Goal: Task Accomplishment & Management: Manage account settings

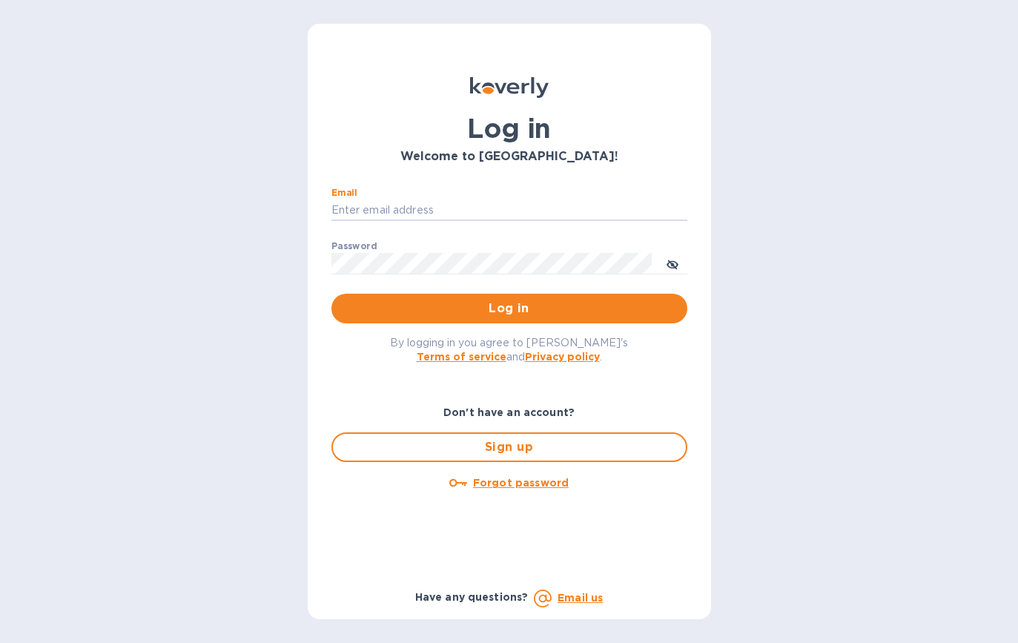
type input "[PERSON_NAME][EMAIL_ADDRESS][DOMAIN_NAME]"
click at [509, 308] on button "Log in" at bounding box center [509, 309] width 356 height 30
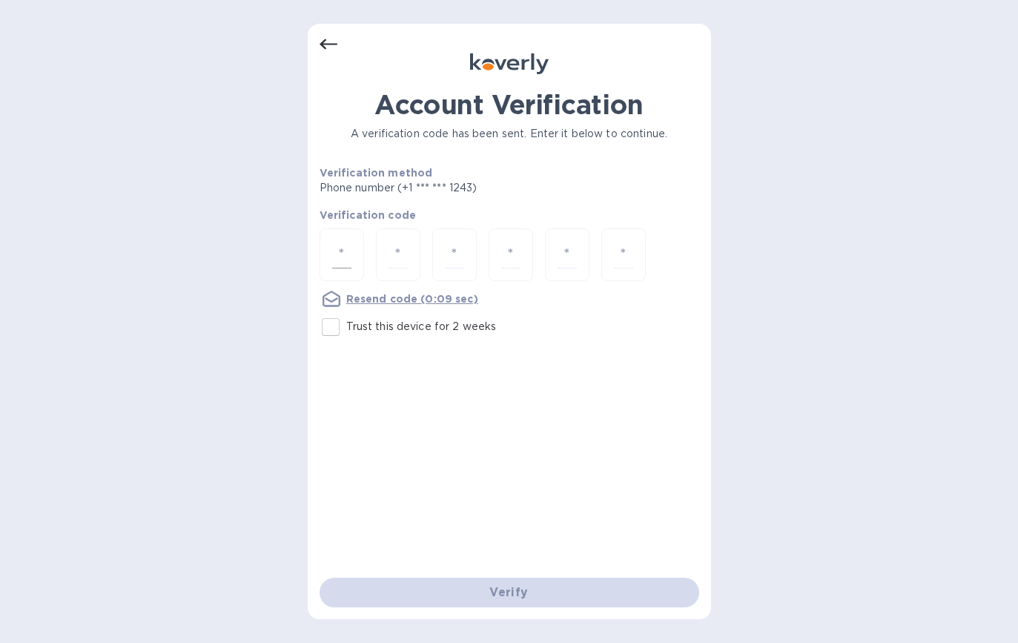
click at [344, 252] on input "number" at bounding box center [341, 254] width 19 height 27
type input "9"
type input "7"
type input "6"
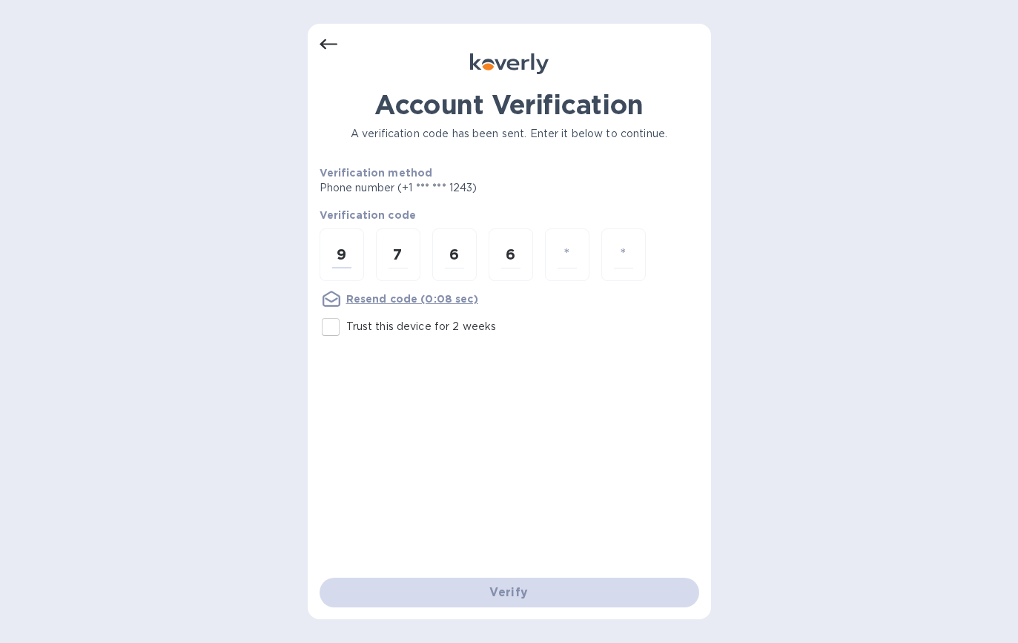
type input "3"
type input "6"
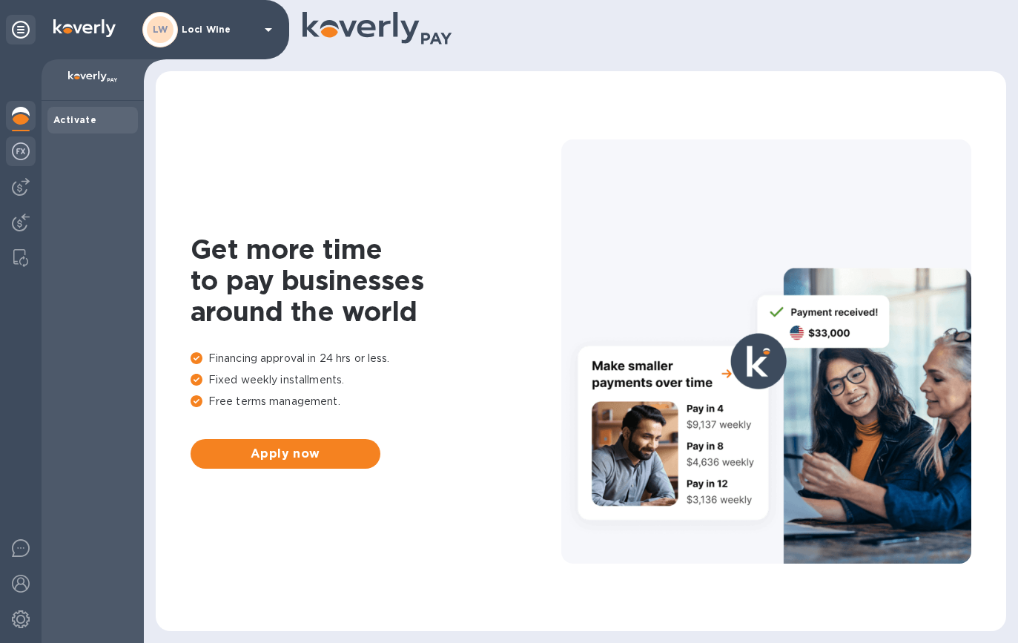
click at [14, 163] on div at bounding box center [21, 152] width 30 height 33
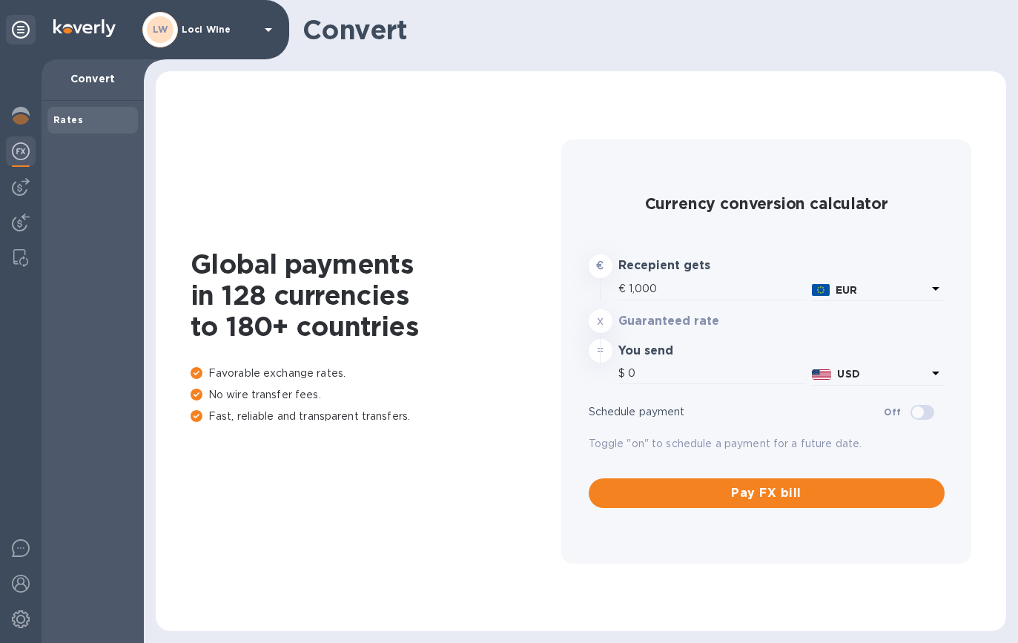
type input "1,193.8"
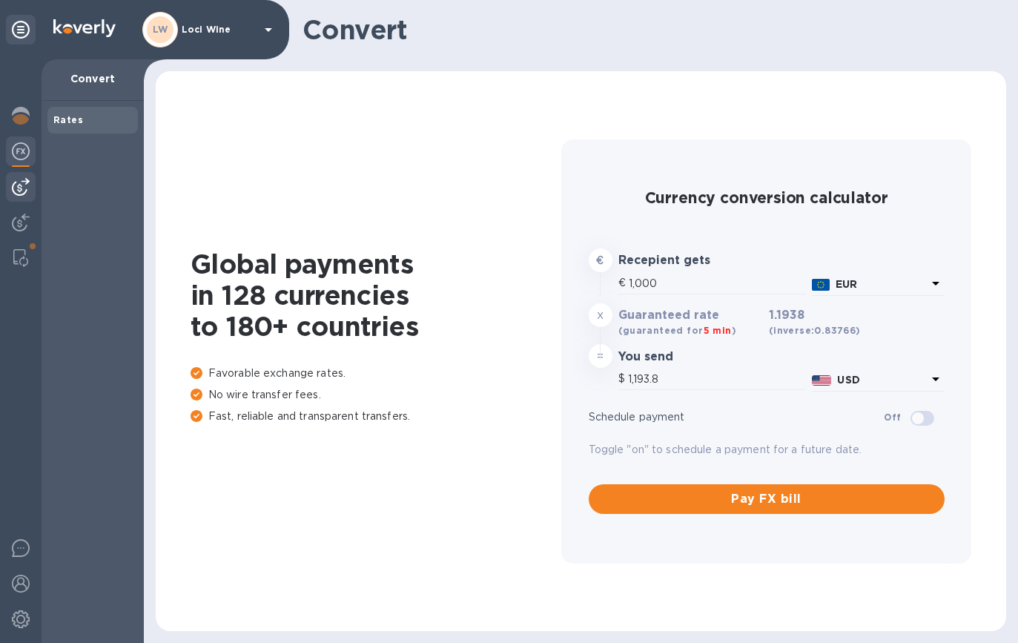
click at [19, 182] on img at bounding box center [21, 187] width 18 height 18
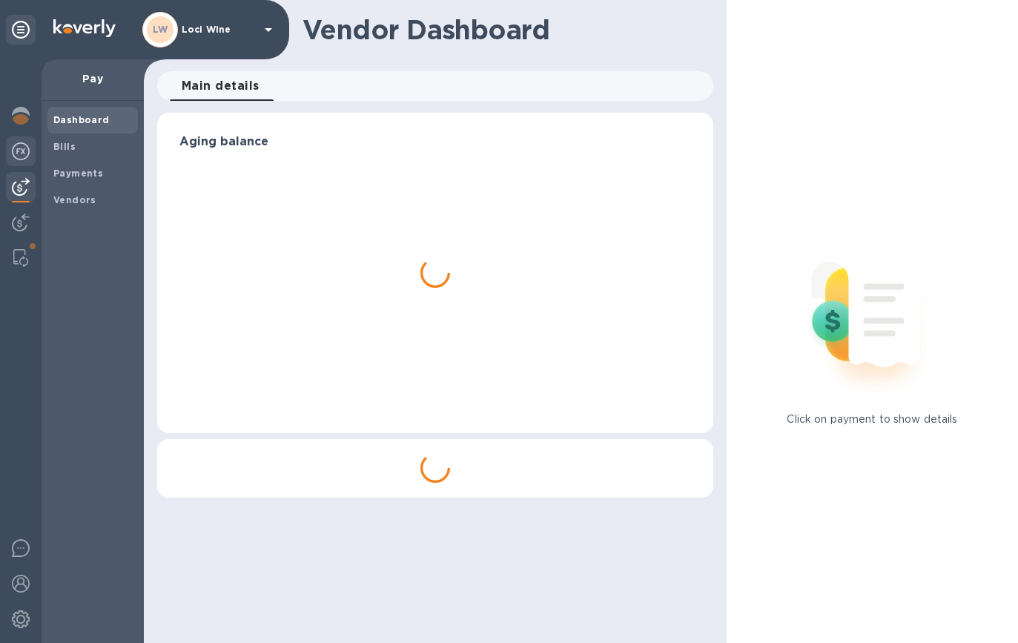
click at [19, 145] on img at bounding box center [21, 151] width 18 height 18
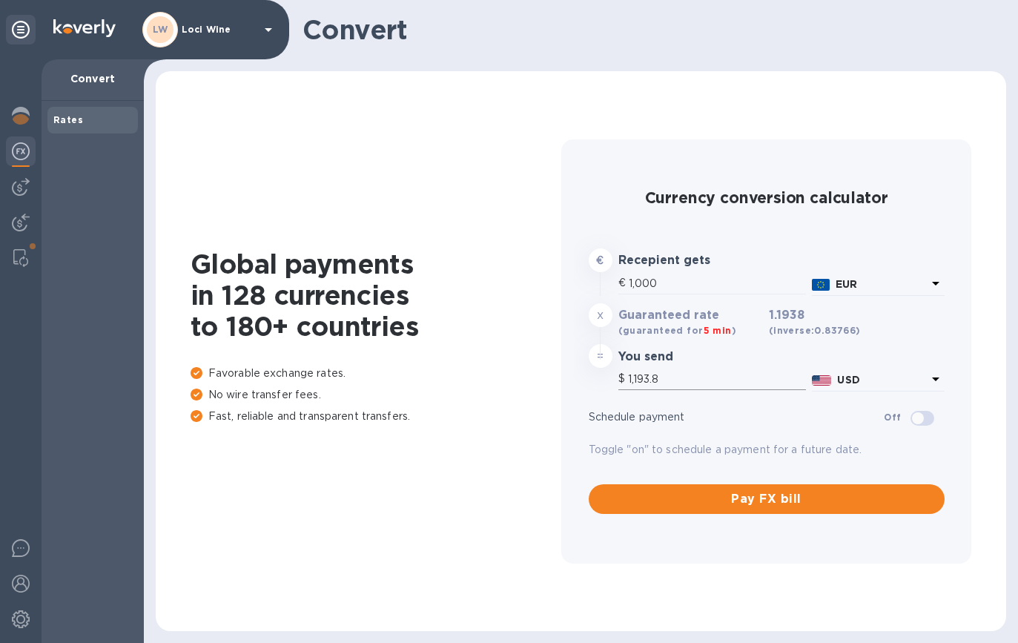
drag, startPoint x: 638, startPoint y: 374, endPoint x: 666, endPoint y: 376, distance: 27.5
click at [666, 376] on input "1,193.8" at bounding box center [717, 379] width 178 height 22
drag, startPoint x: 666, startPoint y: 375, endPoint x: 640, endPoint y: 378, distance: 26.1
click at [640, 378] on input "1,193.8" at bounding box center [717, 379] width 178 height 22
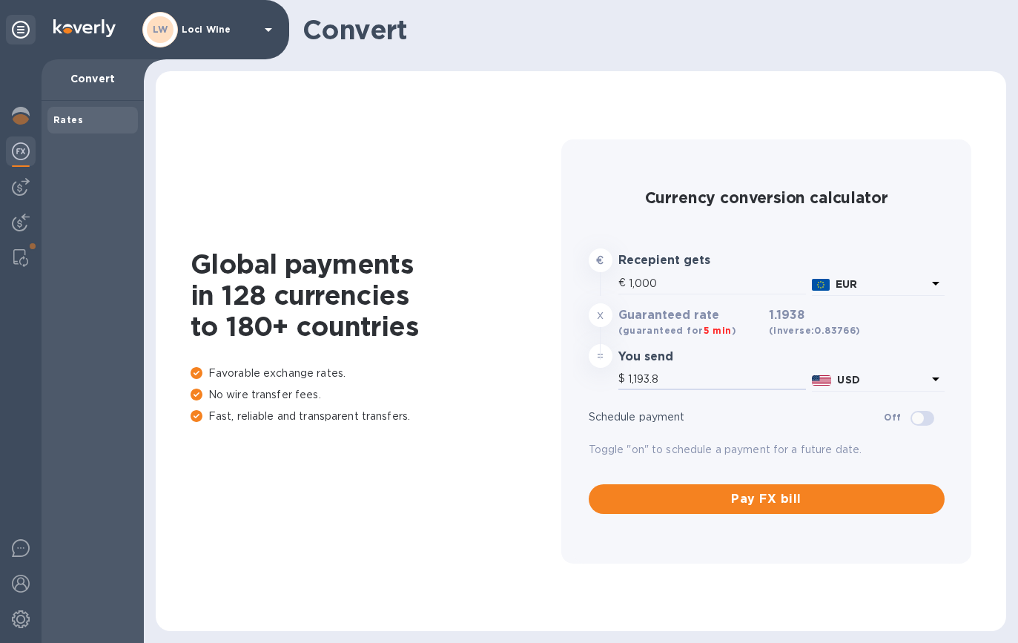
click at [15, 147] on img at bounding box center [21, 151] width 18 height 18
click at [12, 191] on img at bounding box center [21, 187] width 18 height 18
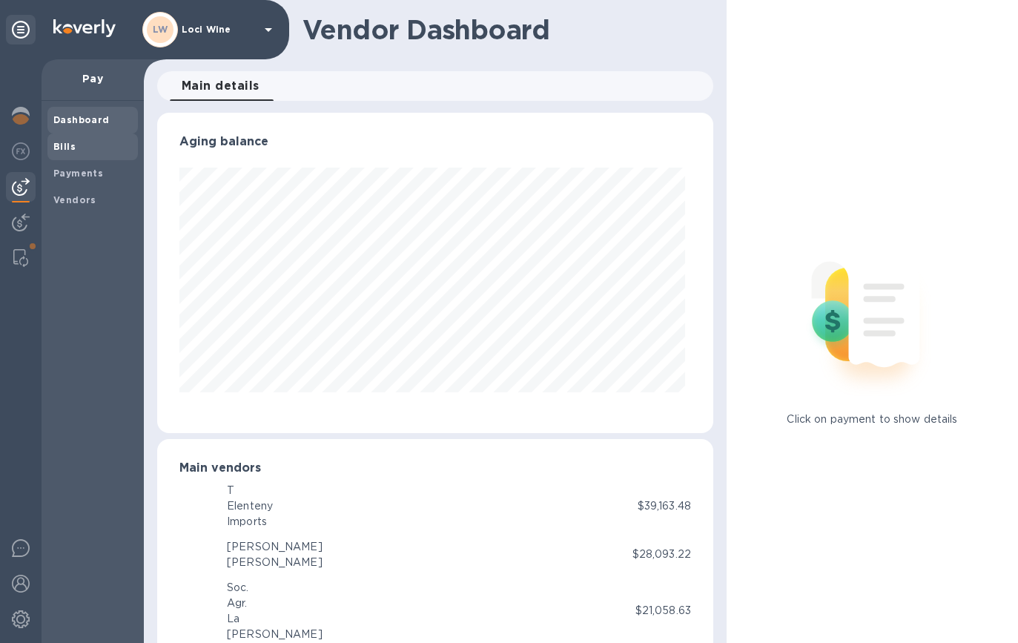
scroll to position [320, 550]
click at [76, 194] on b "Vendors" at bounding box center [74, 199] width 43 height 11
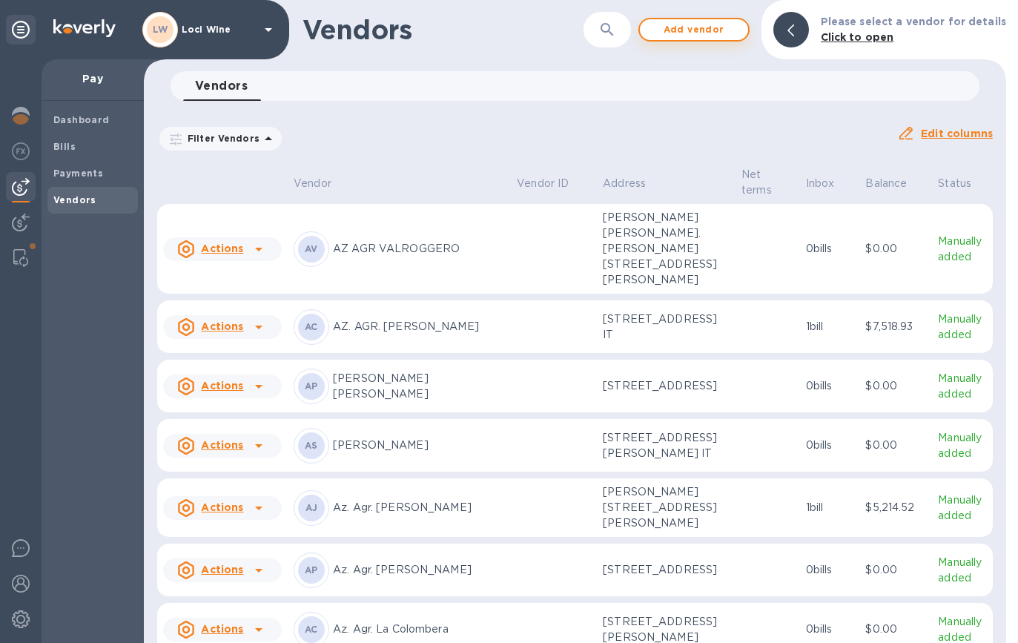
click at [709, 24] on span "Add vendor" at bounding box center [694, 30] width 85 height 18
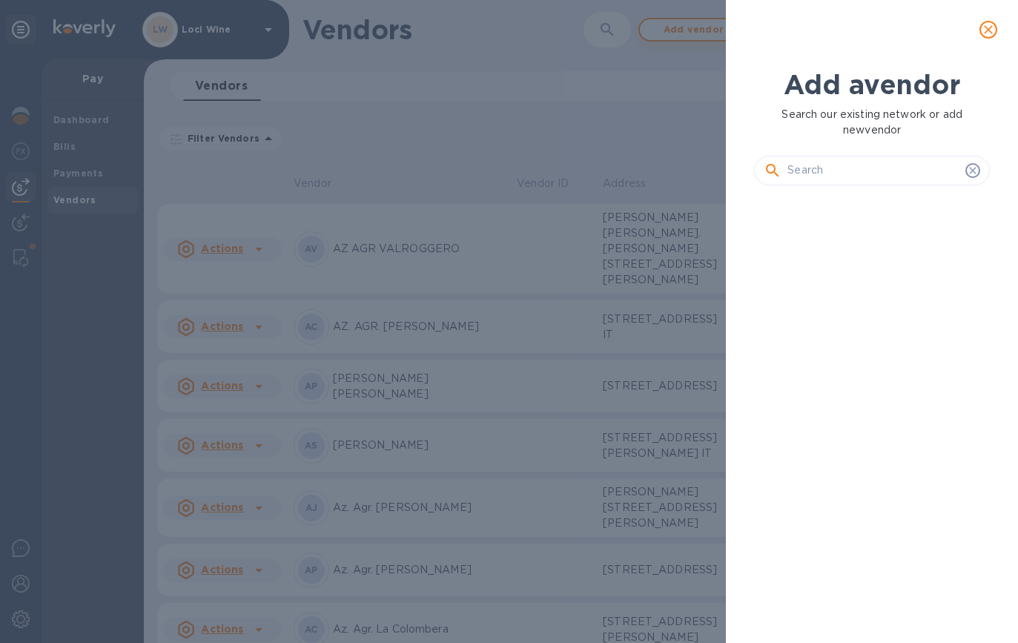
scroll to position [395, 241]
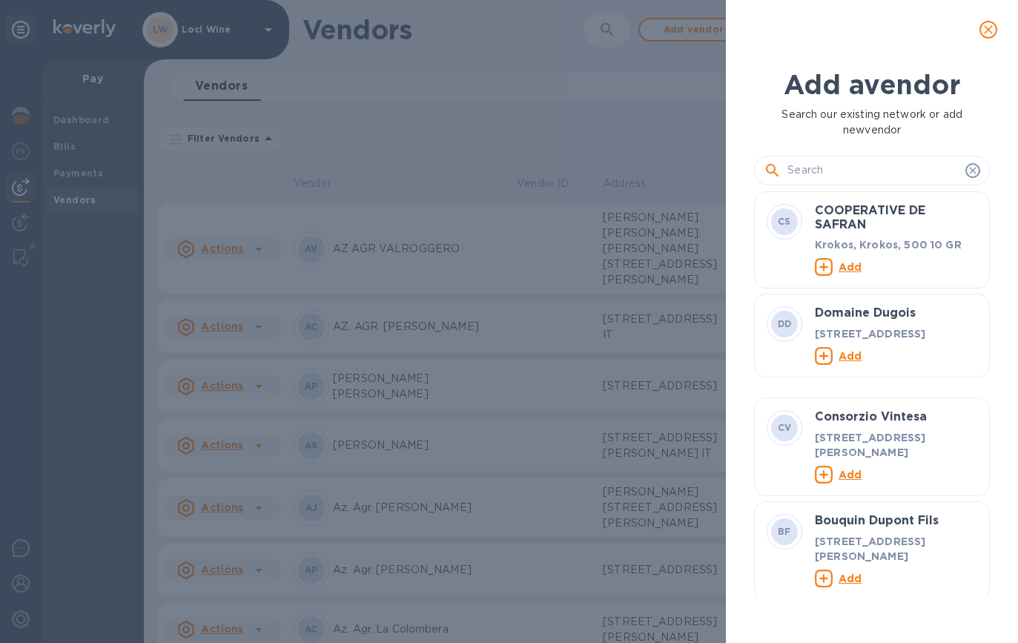
click at [825, 165] on input "text" at bounding box center [873, 170] width 172 height 22
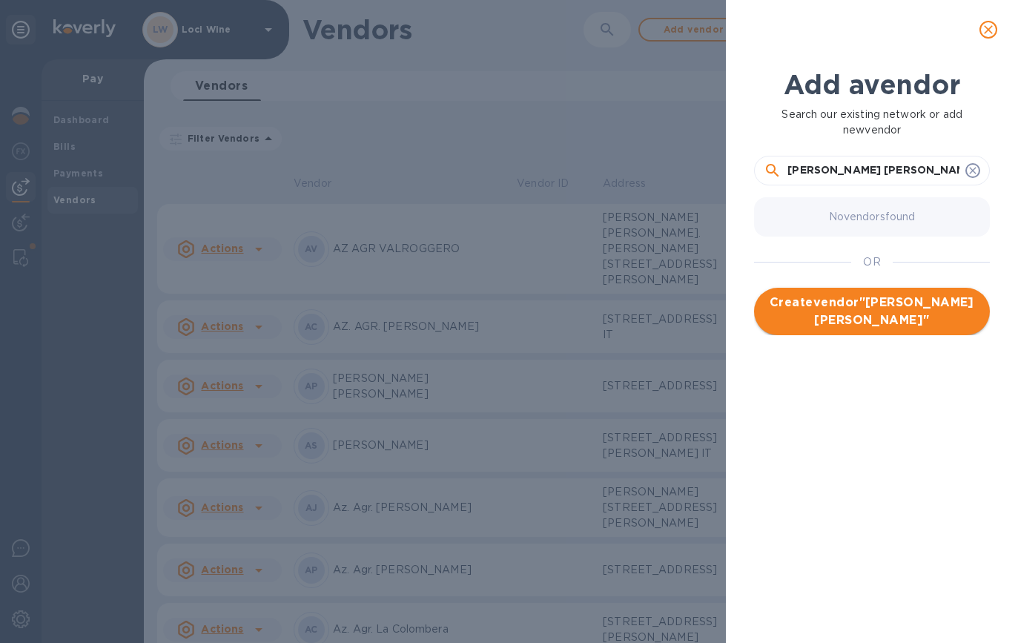
type input "Emily Rode Anderson"
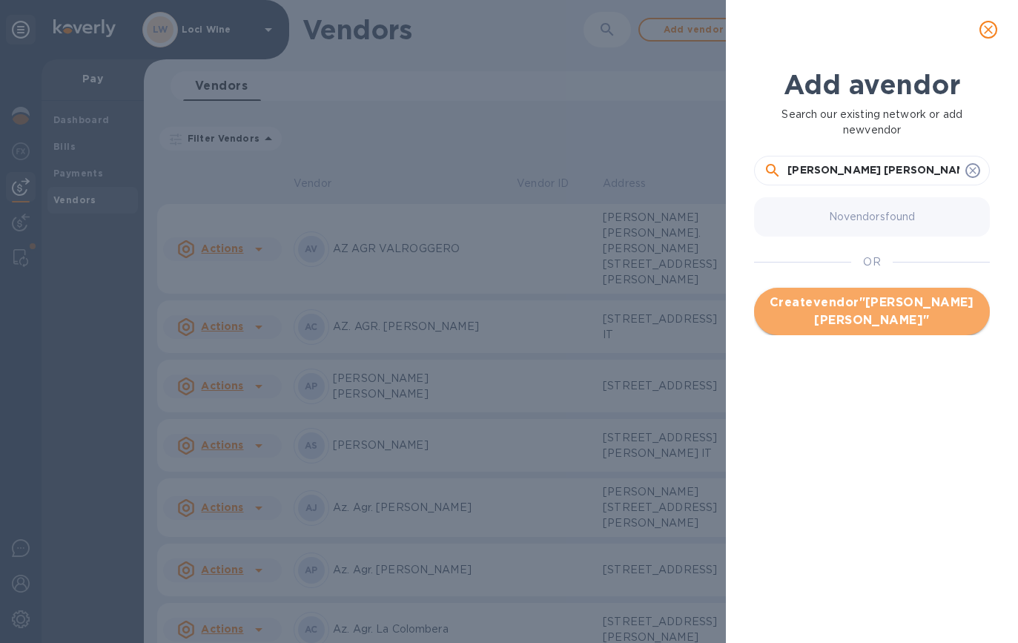
click at [874, 320] on span "Create vendor " Emily Rode Anderson "" at bounding box center [872, 312] width 212 height 36
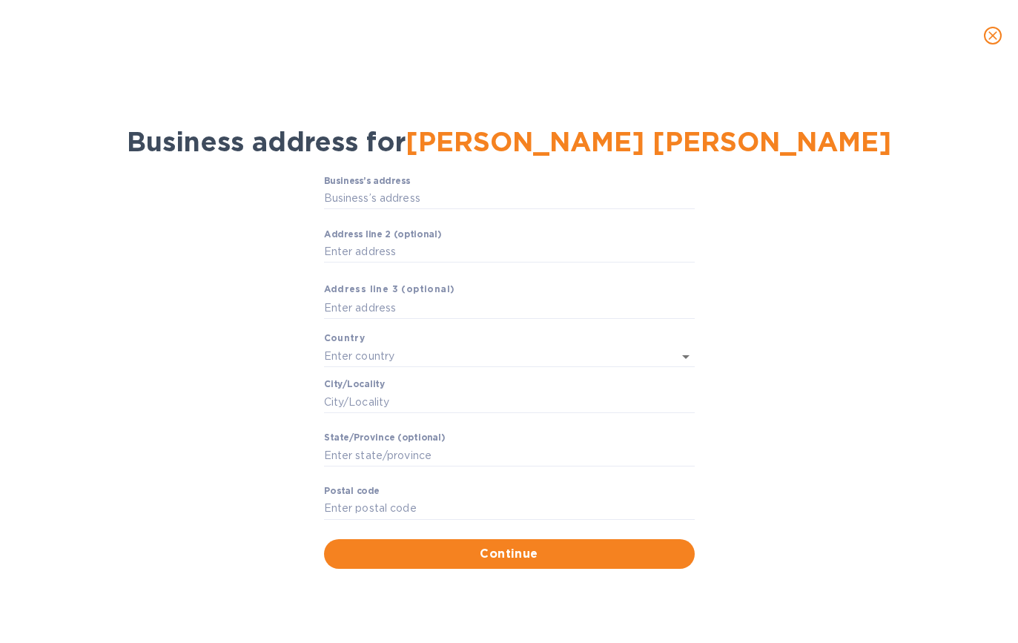
click at [996, 36] on icon "close" at bounding box center [992, 35] width 15 height 15
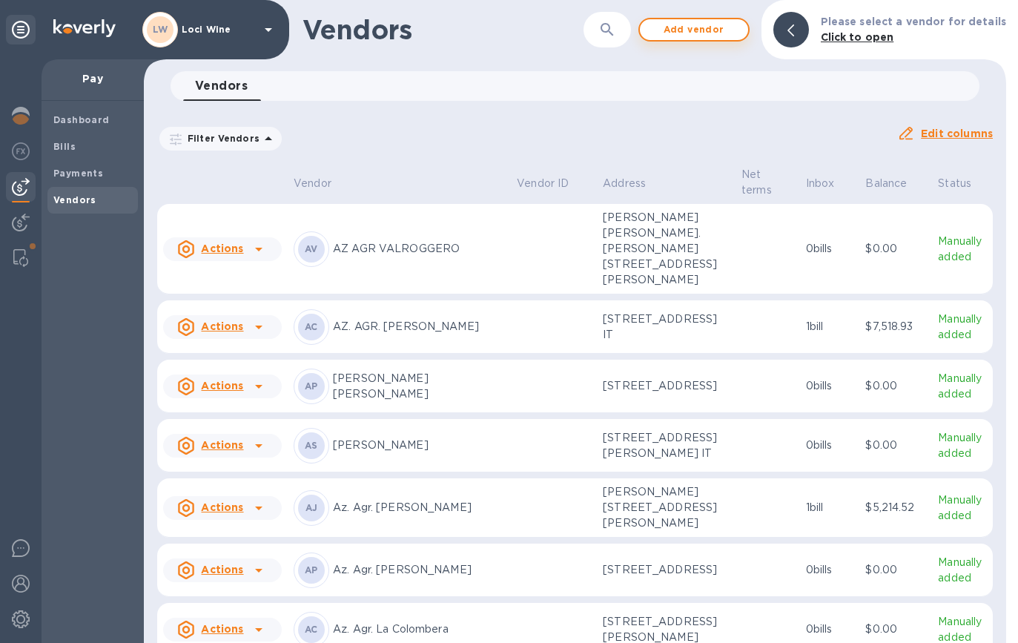
click at [715, 37] on span "Add vendor" at bounding box center [694, 30] width 85 height 18
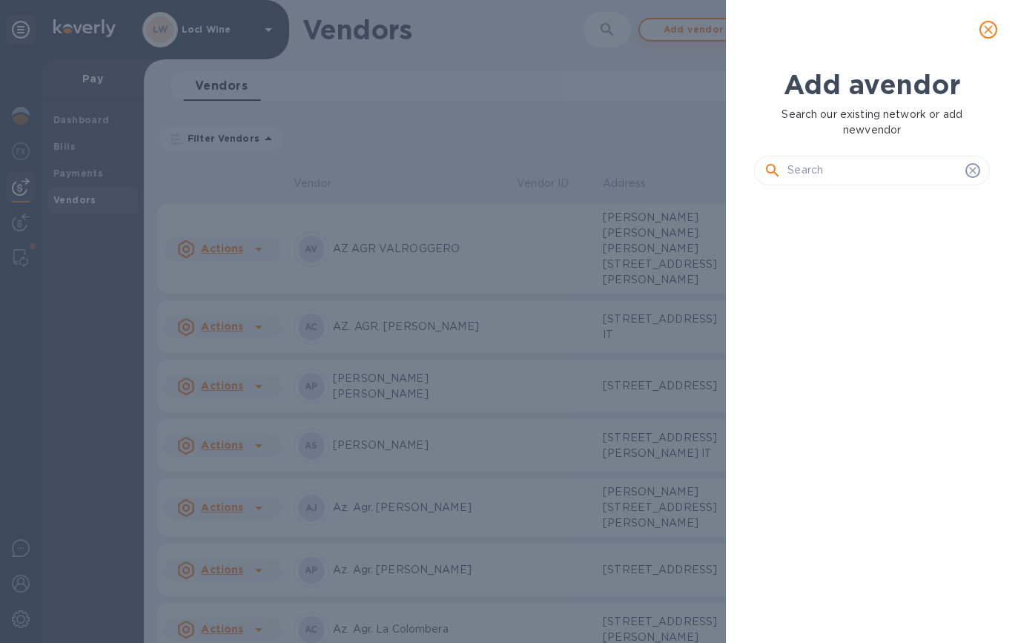
scroll to position [12, 7]
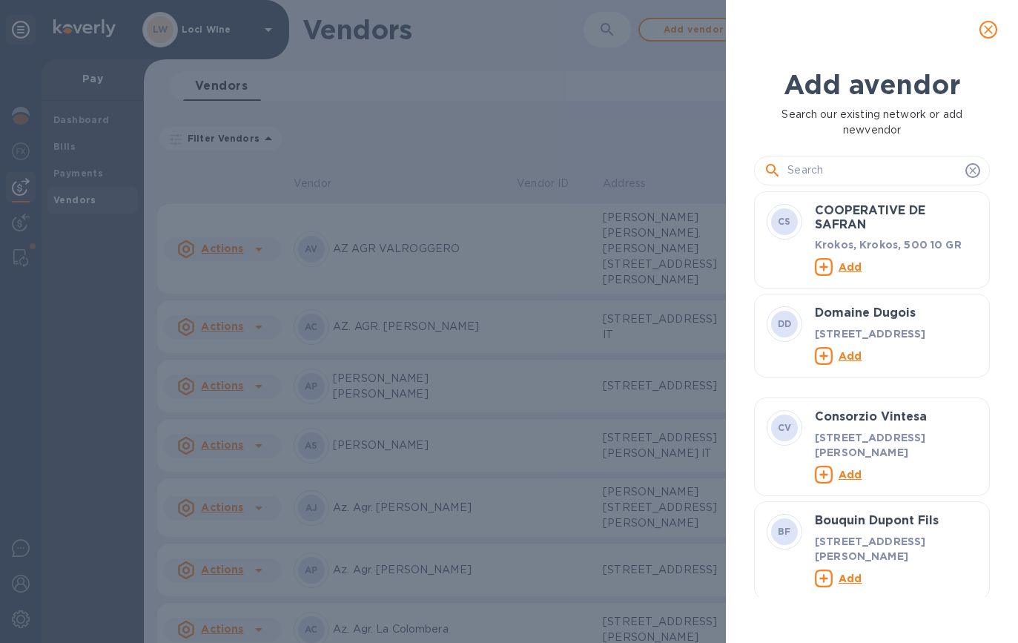
click at [799, 163] on input "text" at bounding box center [873, 170] width 172 height 22
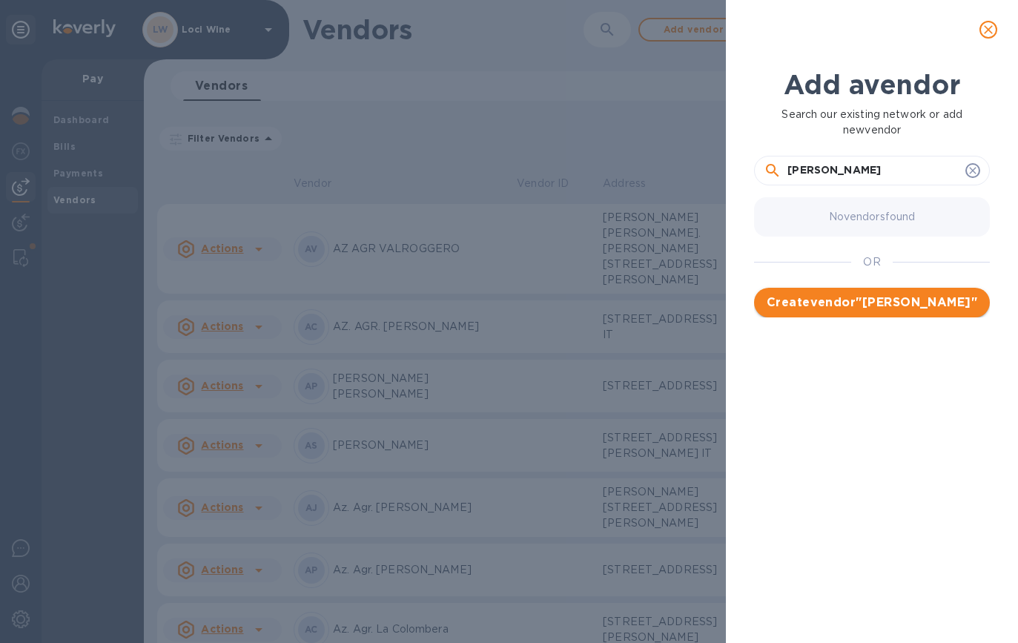
type input "Emily Anderson"
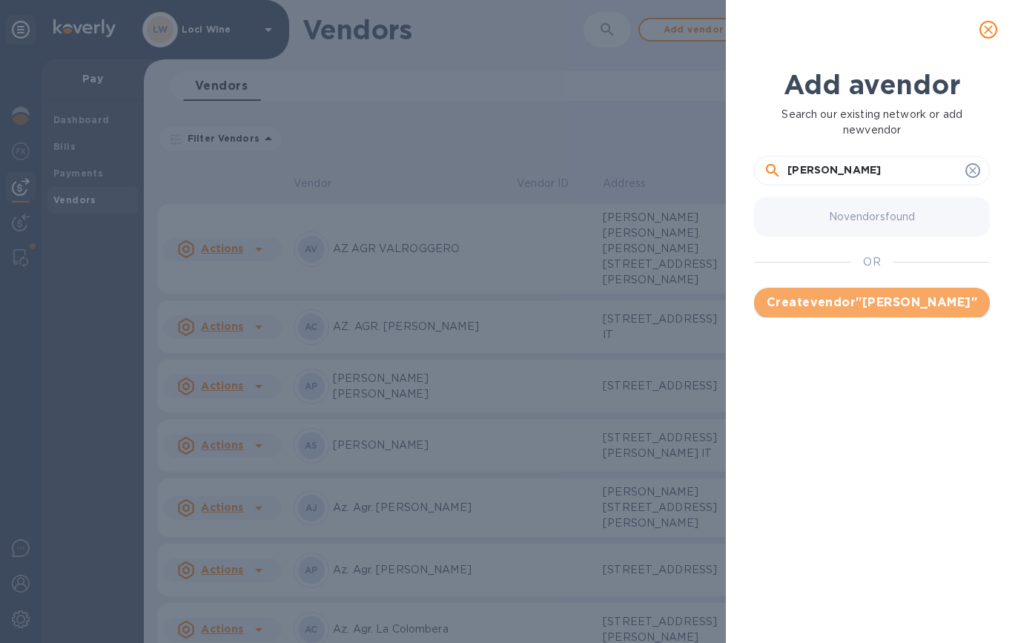
click at [820, 298] on span "Create vendor " Emily Anderson "" at bounding box center [872, 303] width 212 height 18
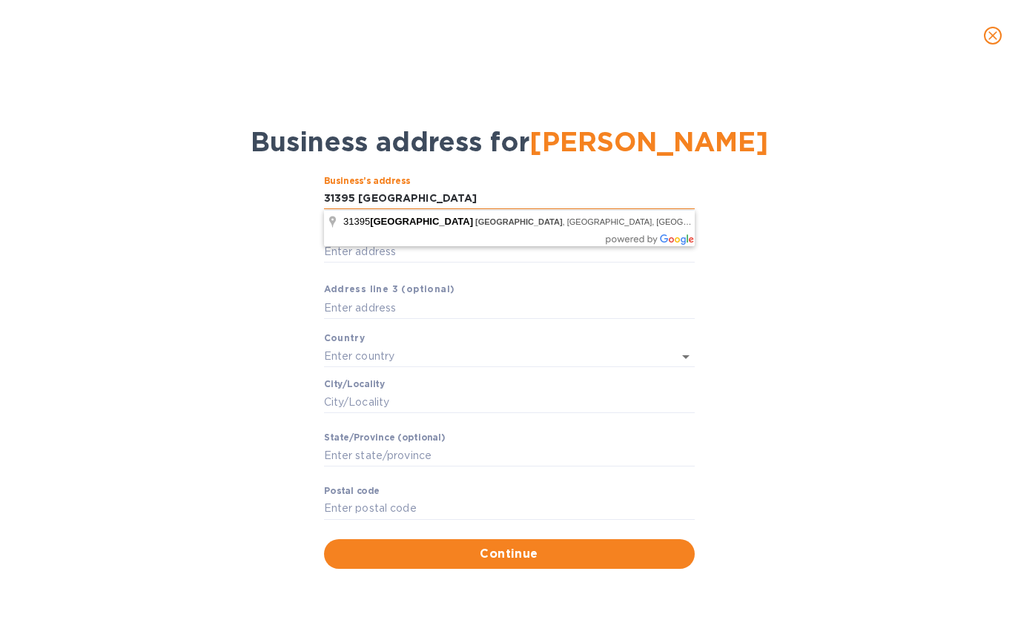
click at [418, 198] on input "31395 310th St Minneapolis" at bounding box center [509, 199] width 371 height 22
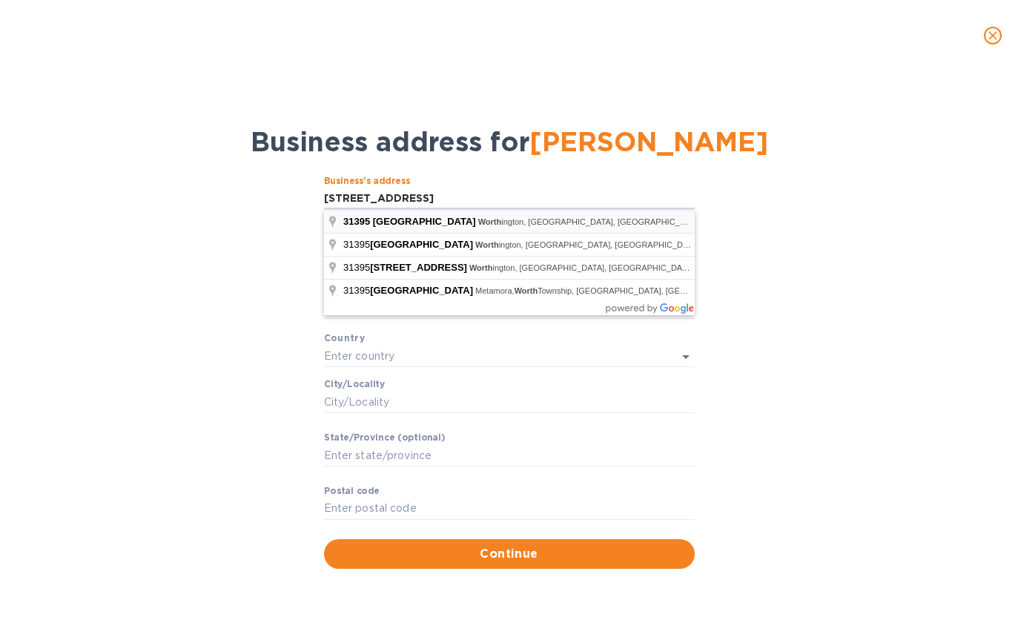
type input "31395 310th Street"
type input "United States"
type input "Worthington"
type input "MN"
type input "56187"
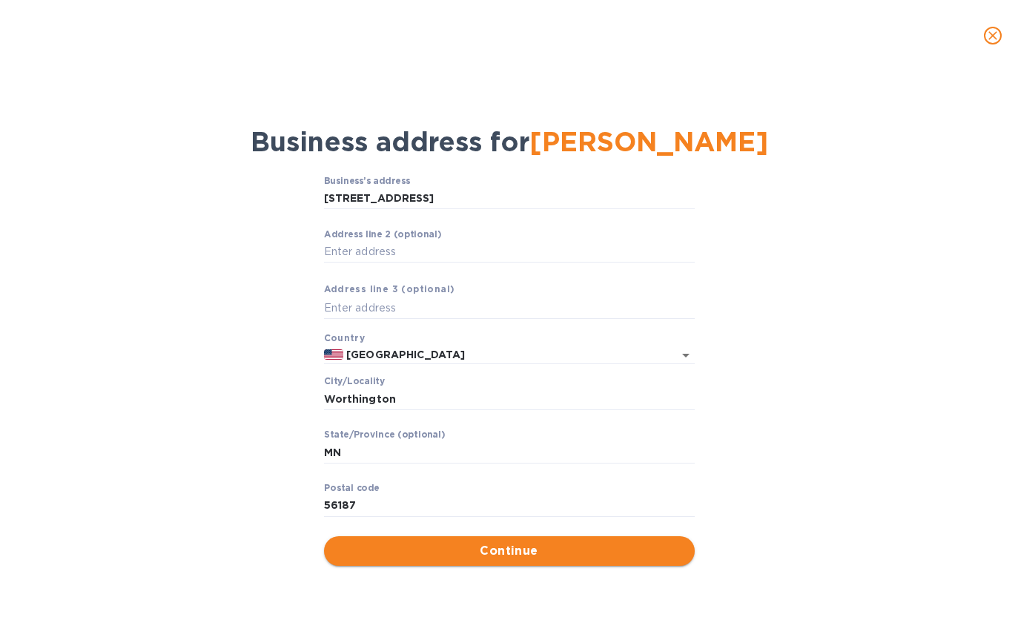
click at [454, 547] on span "Continue" at bounding box center [509, 551] width 347 height 18
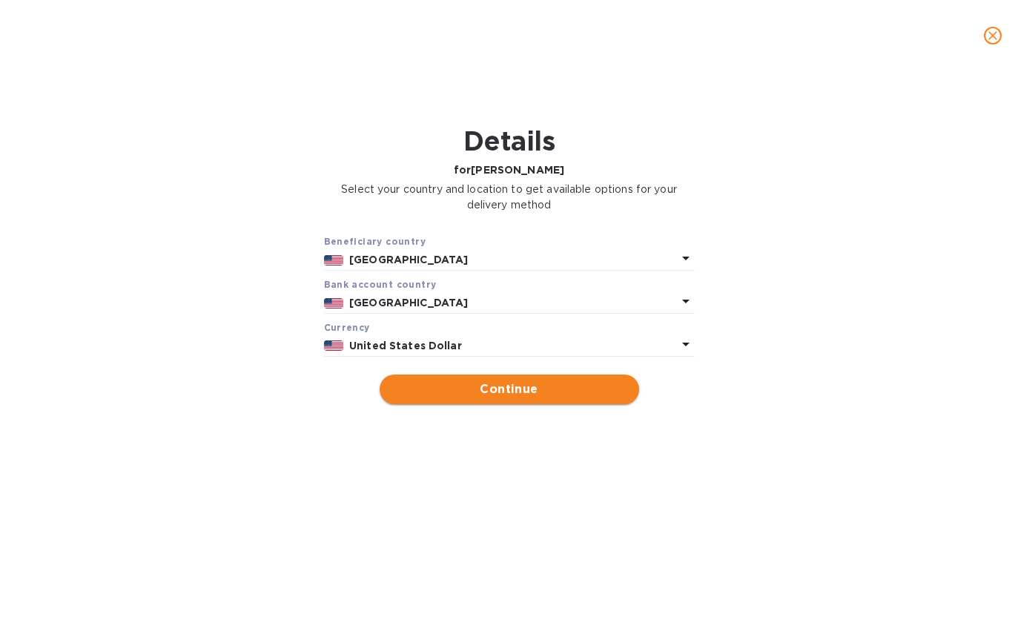
click at [451, 391] on span "Continue" at bounding box center [509, 389] width 236 height 18
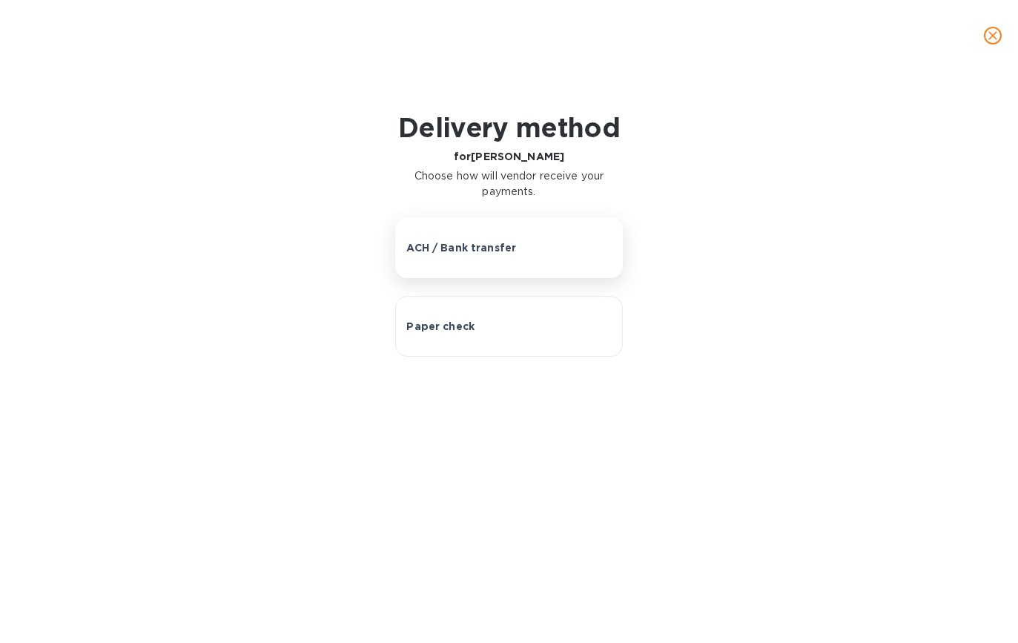
click at [460, 239] on button "ACH / Bank transfer" at bounding box center [508, 247] width 227 height 61
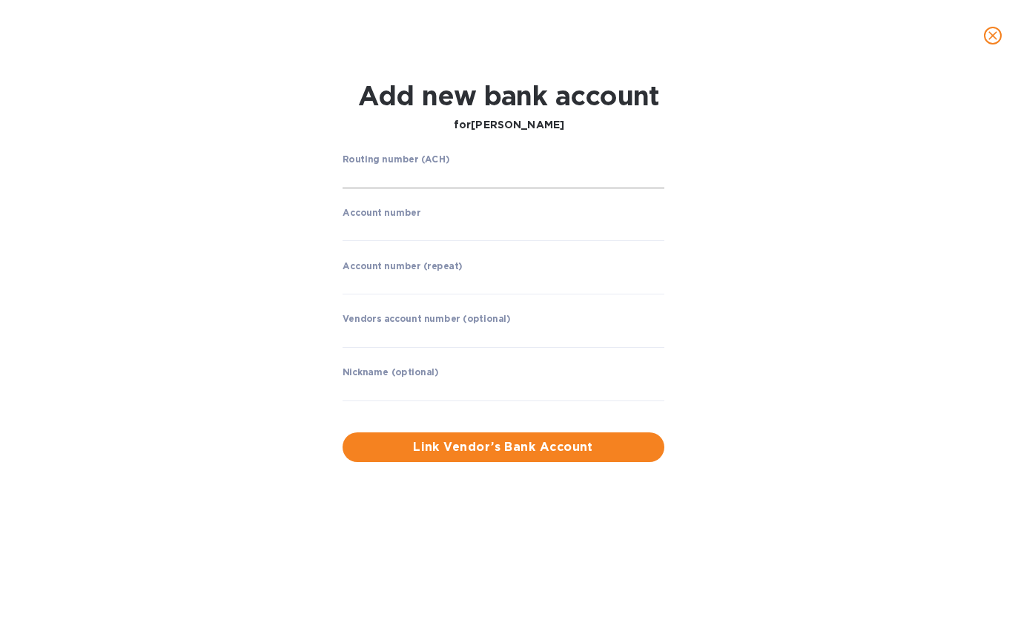
click at [382, 176] on input "string" at bounding box center [504, 177] width 322 height 22
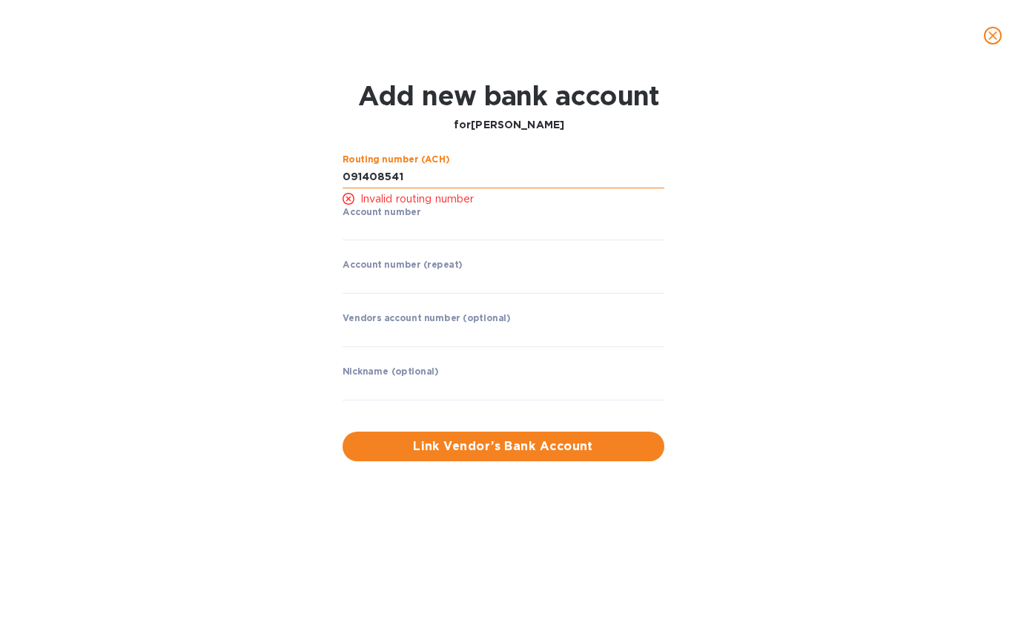
click at [396, 174] on input "string" at bounding box center [504, 177] width 322 height 22
type input "091408501"
click at [379, 233] on input "string" at bounding box center [504, 230] width 322 height 22
type input "175091381889"
click at [374, 278] on input "string" at bounding box center [504, 282] width 322 height 22
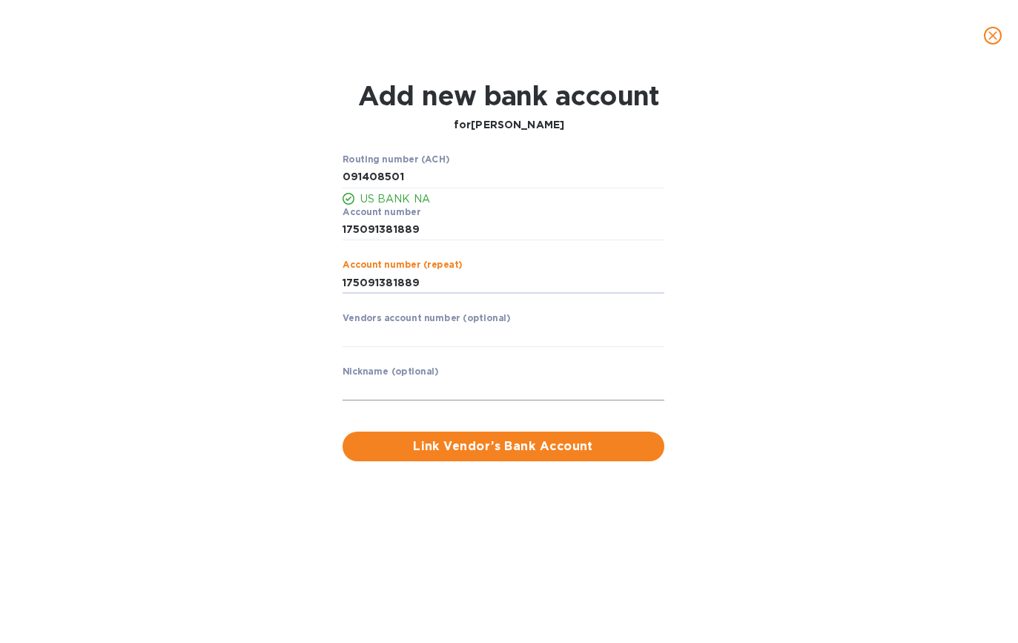
type input "175091381889"
click at [380, 387] on input "text" at bounding box center [504, 389] width 322 height 22
click at [377, 391] on input "Emily Bank" at bounding box center [504, 389] width 322 height 22
type input "Emily Anderson Bank"
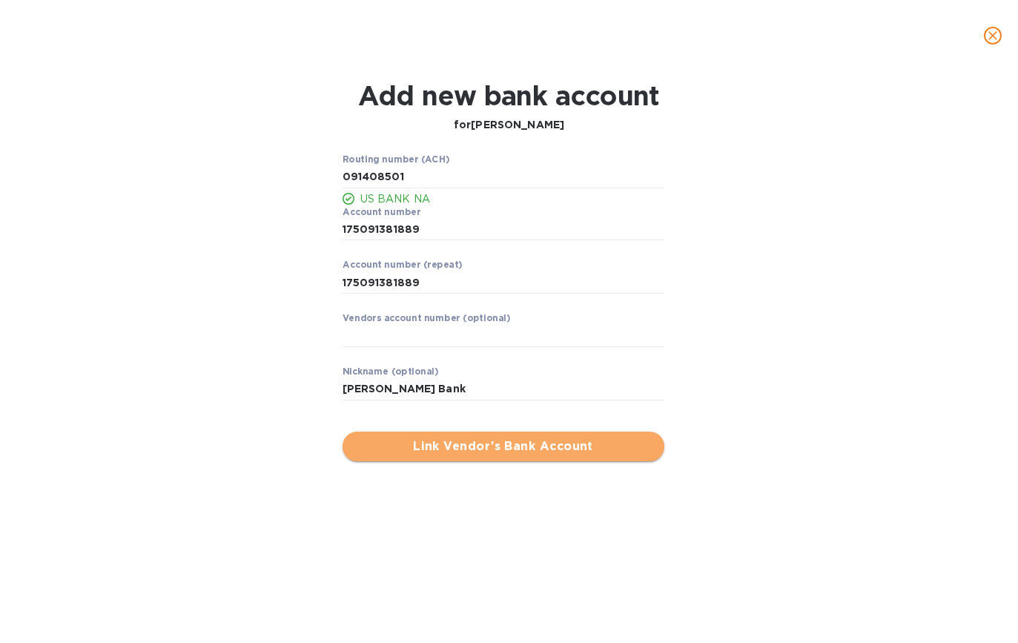
click at [377, 451] on span "Link Vendor’s Bank Account" at bounding box center [503, 446] width 298 height 18
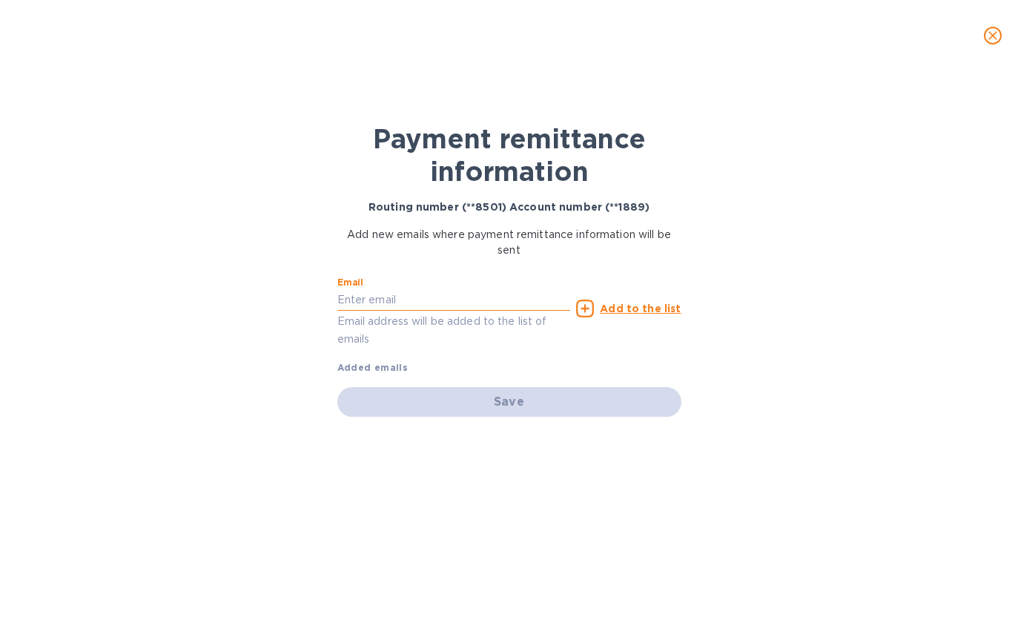
click at [372, 302] on input "text" at bounding box center [454, 300] width 234 height 22
paste input "emilyrodeanderson@gmail.com"
type input "emilyrodeanderson@gmail.com"
click at [486, 398] on div "Save" at bounding box center [509, 402] width 344 height 30
click at [641, 311] on u "Add to the list" at bounding box center [640, 308] width 81 height 12
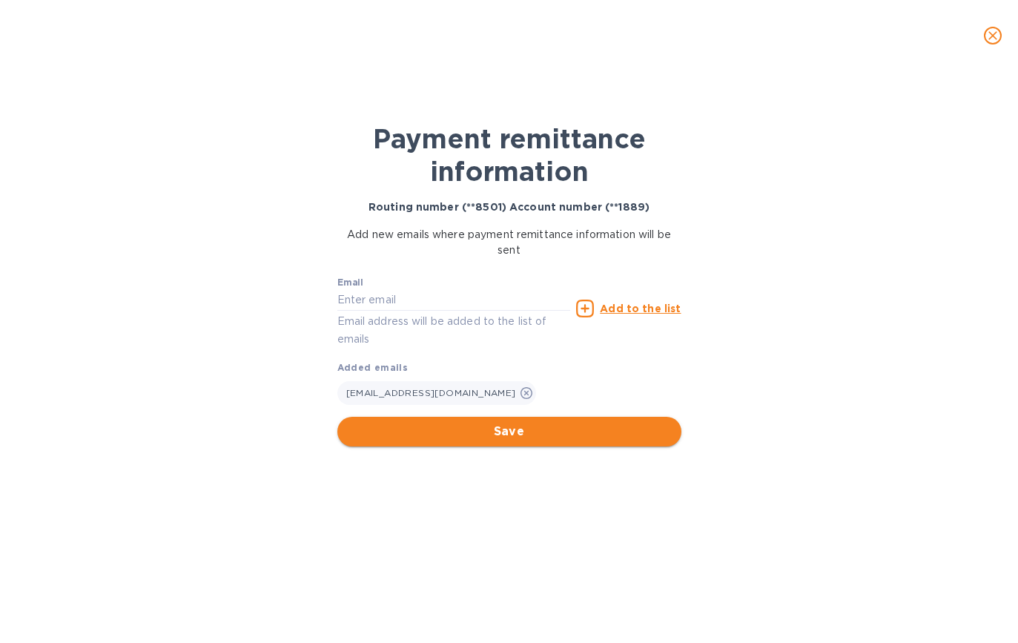
click at [520, 433] on span "Save" at bounding box center [509, 432] width 320 height 18
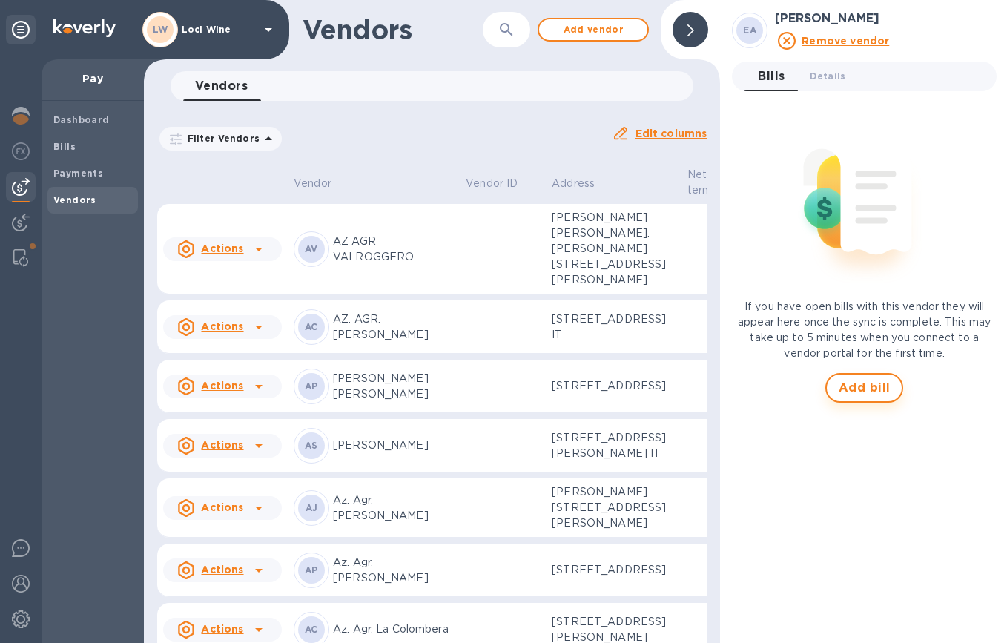
click at [847, 382] on span "Add bill" at bounding box center [865, 388] width 52 height 18
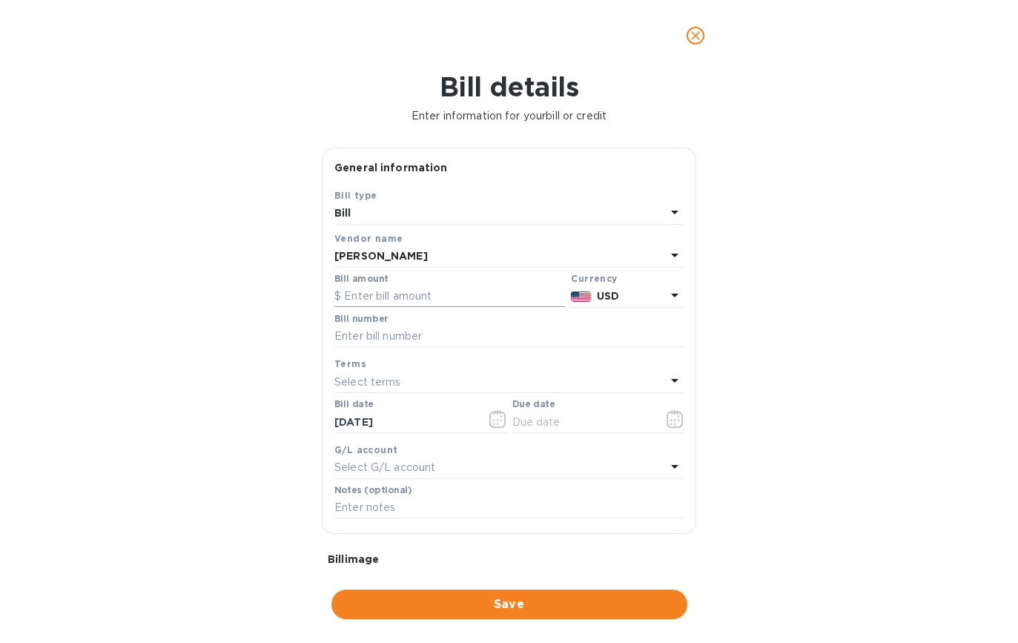
click at [379, 294] on input "text" at bounding box center [449, 296] width 231 height 22
type input "271.25"
type input "20251"
click at [521, 423] on input "text" at bounding box center [582, 422] width 140 height 22
click at [446, 380] on div "Select terms" at bounding box center [499, 381] width 331 height 21
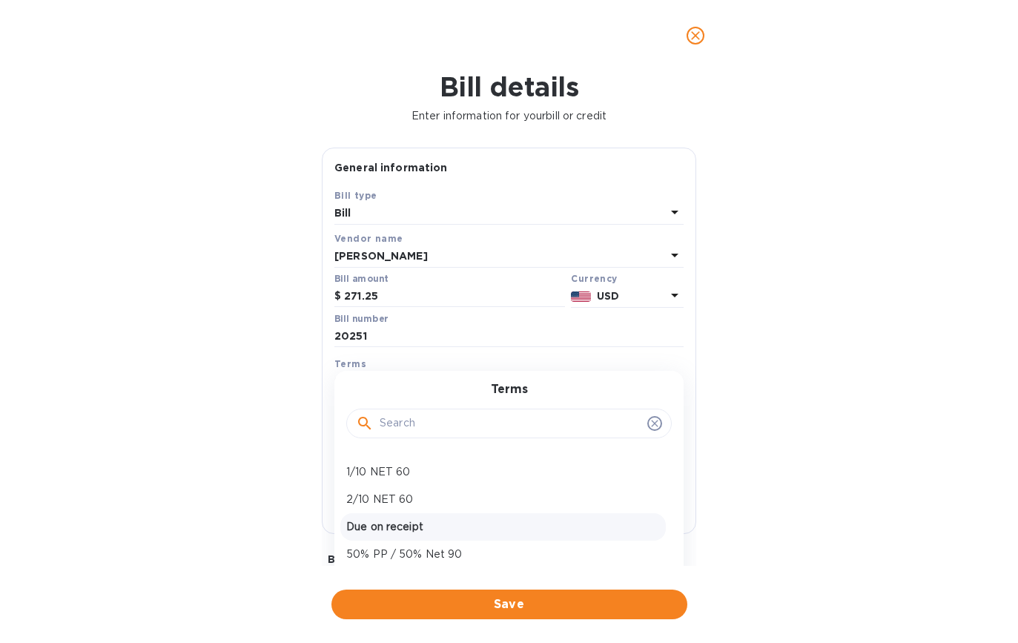
scroll to position [50, 0]
click at [398, 519] on p "Due on receipt" at bounding box center [503, 527] width 314 height 16
type input "09/16/2025"
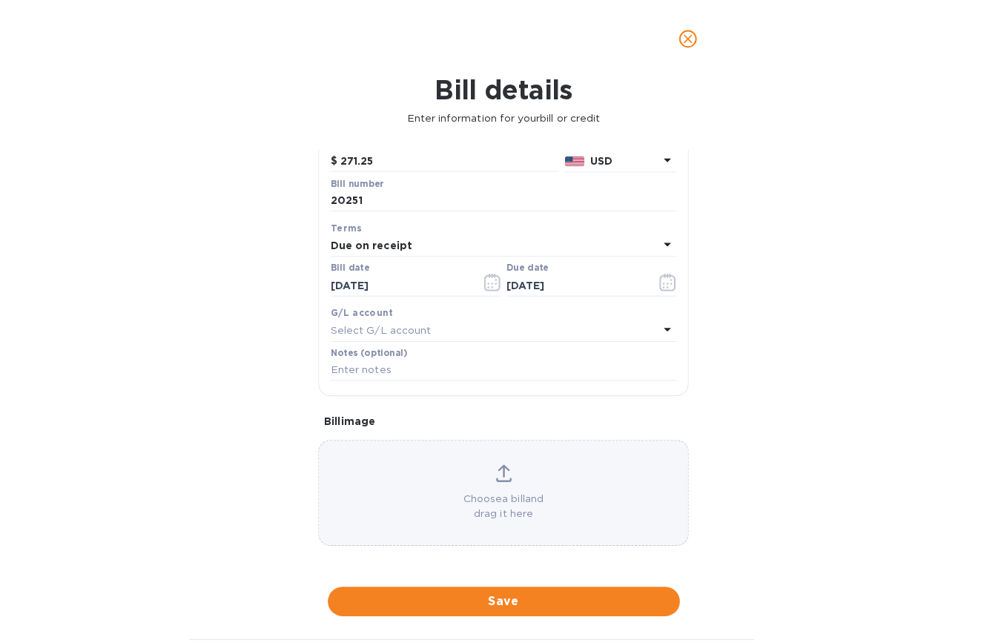
scroll to position [146, 0]
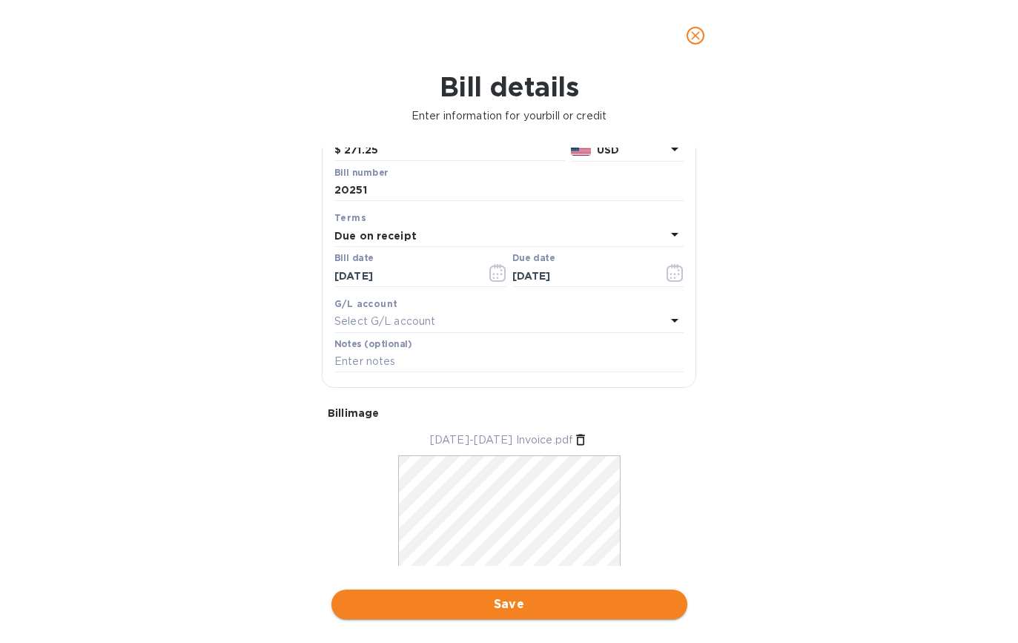
click at [480, 601] on span "Save" at bounding box center [509, 604] width 332 height 18
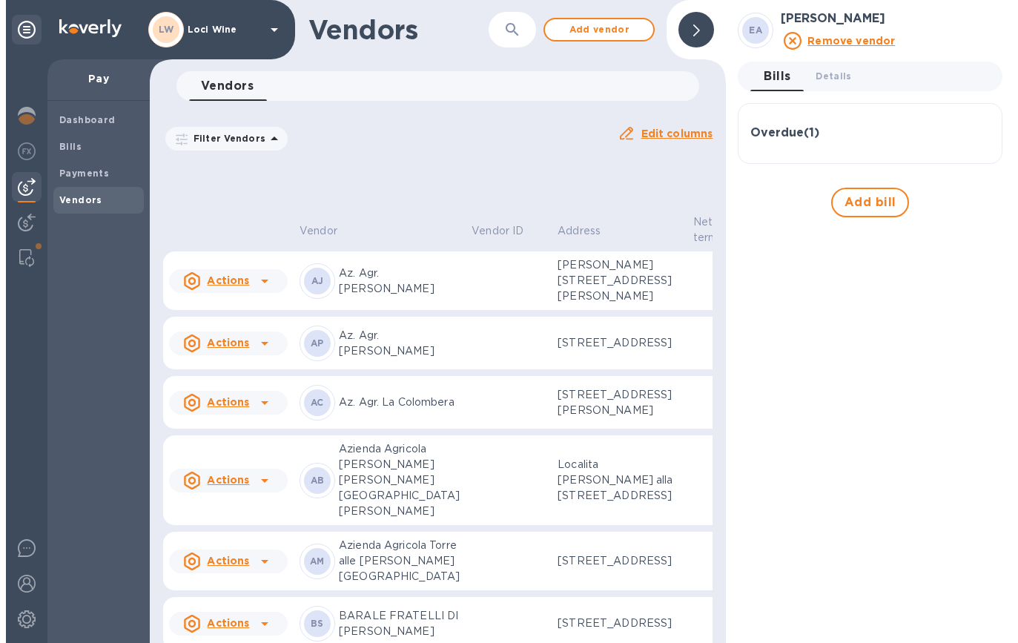
scroll to position [810, 0]
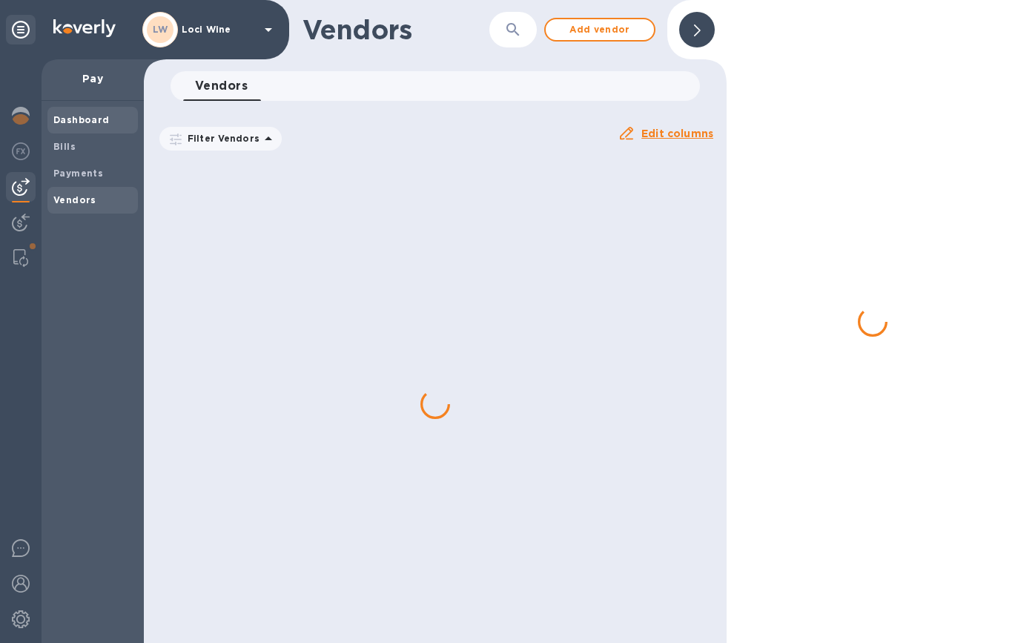
click at [88, 131] on div "Dashboard" at bounding box center [92, 120] width 90 height 27
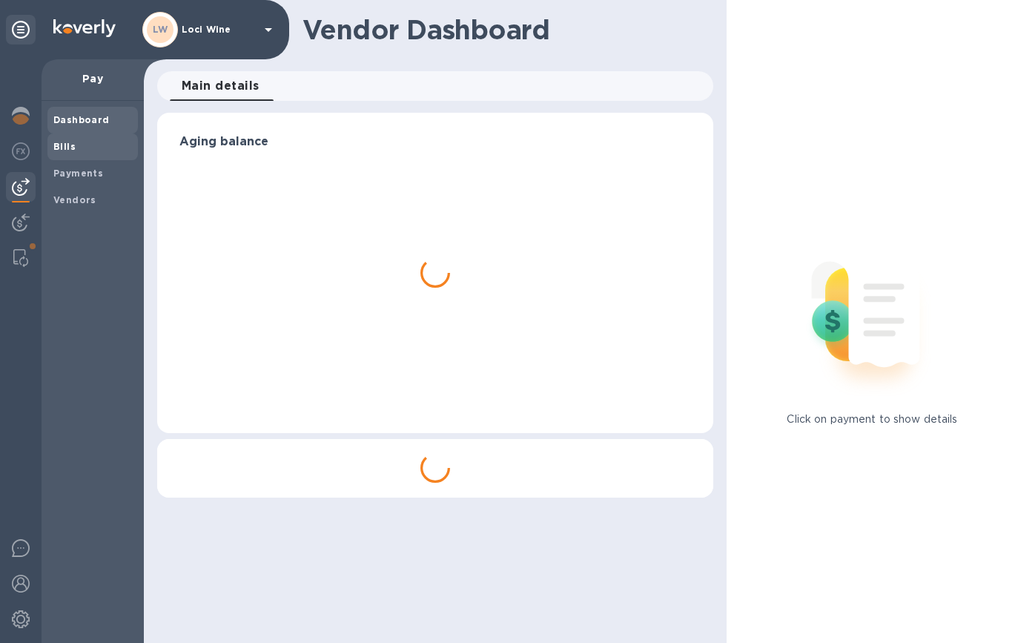
click at [87, 145] on span "Bills" at bounding box center [92, 146] width 79 height 15
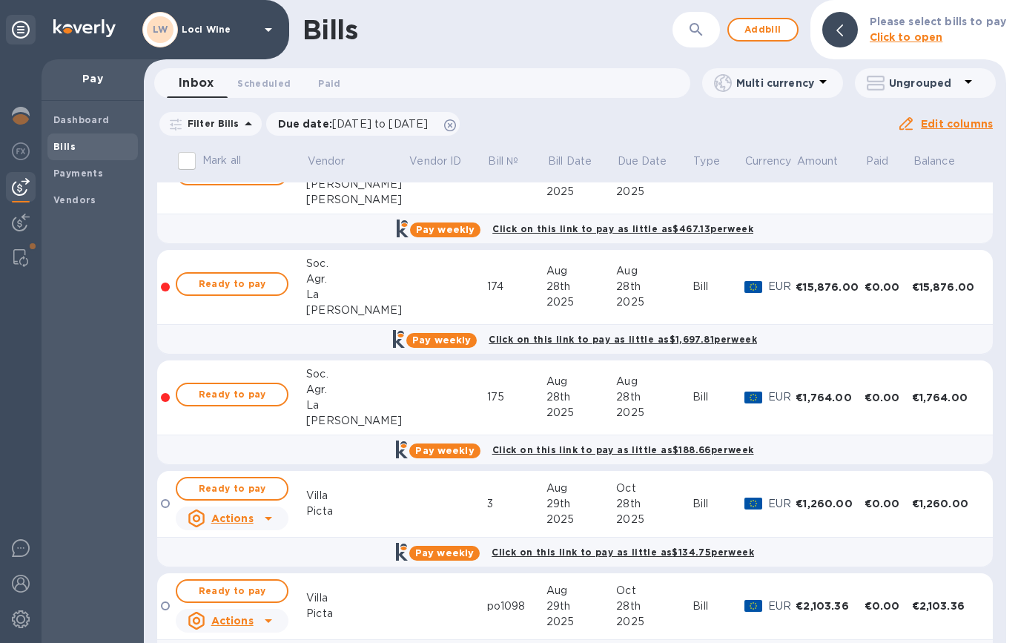
scroll to position [727, 0]
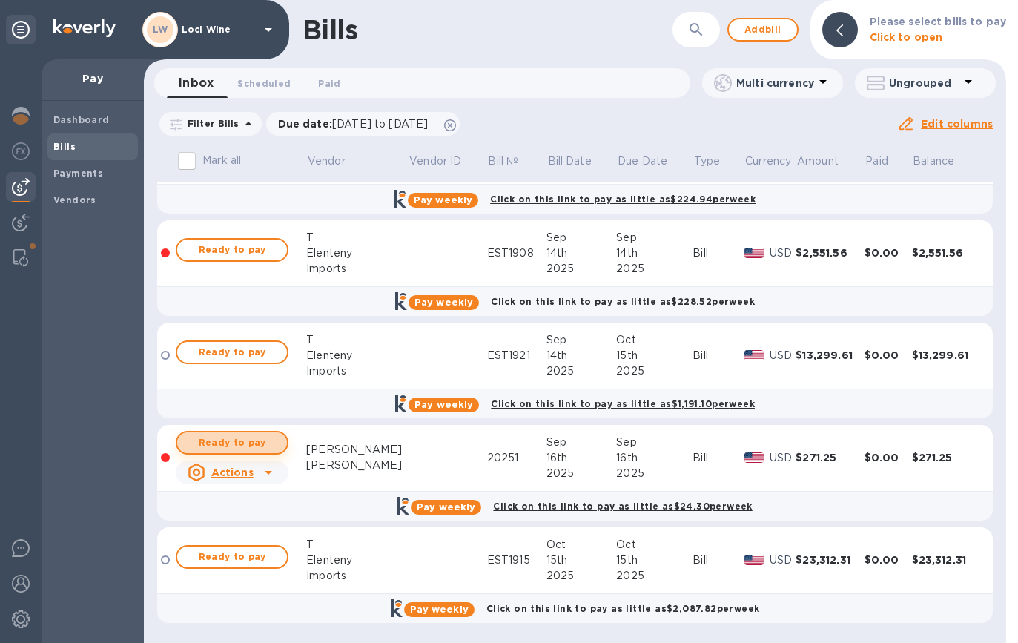
click at [262, 454] on button "Ready to pay" at bounding box center [232, 443] width 113 height 24
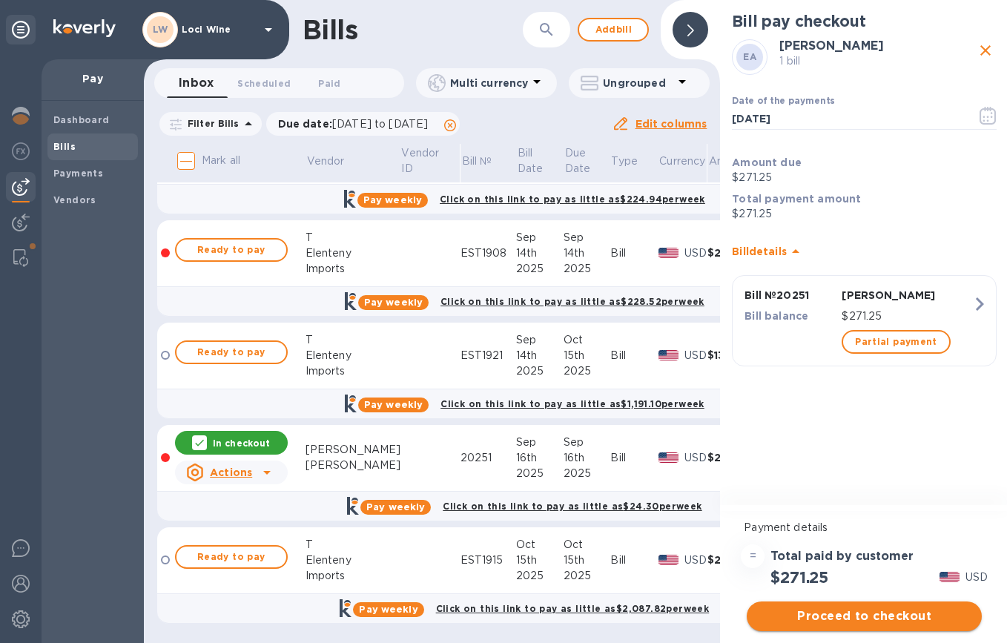
click at [856, 626] on button "Proceed to checkout" at bounding box center [864, 616] width 235 height 30
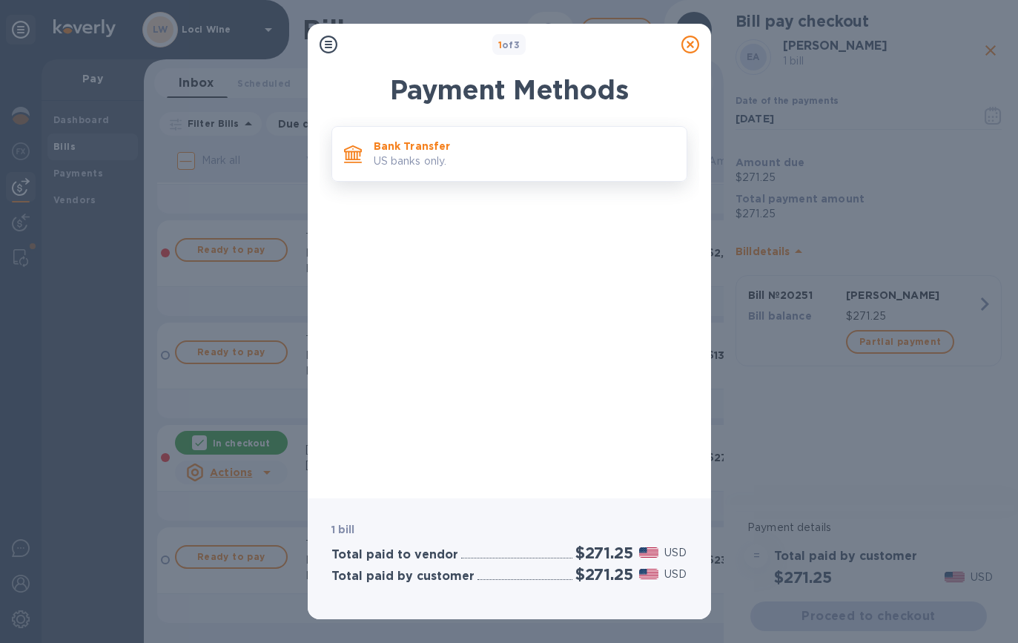
click at [532, 169] on div "Bank Transfer US banks only." at bounding box center [524, 154] width 313 height 42
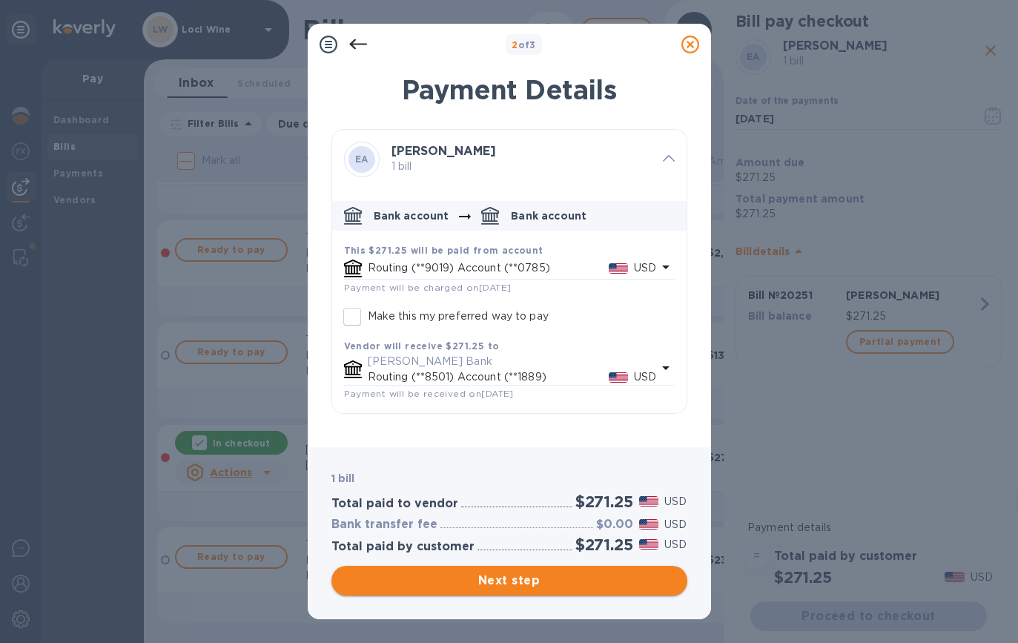
click at [512, 581] on span "Next step" at bounding box center [509, 581] width 332 height 18
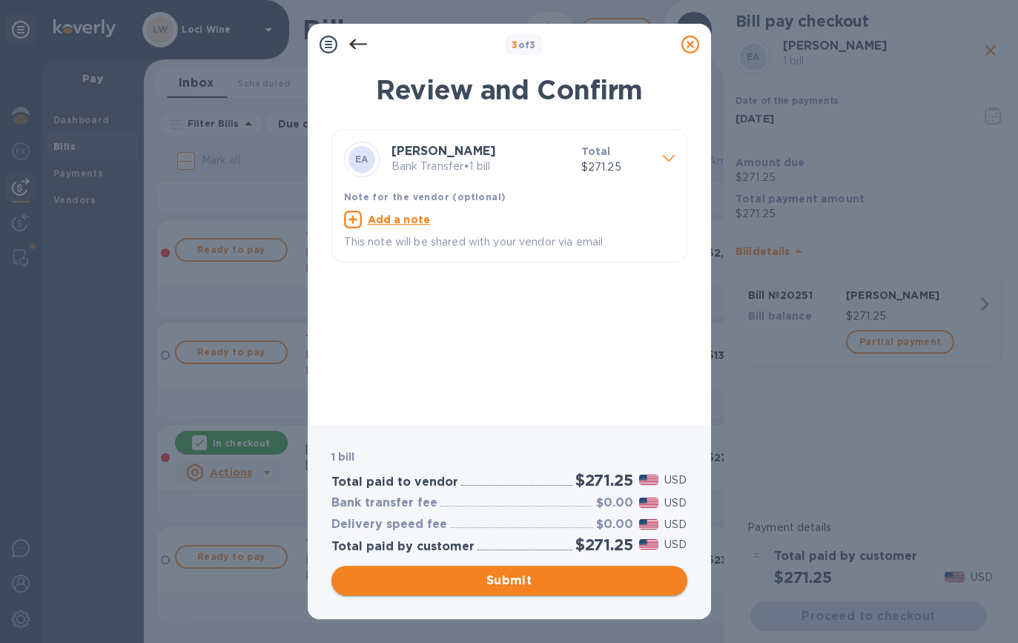
click at [512, 581] on span "Submit" at bounding box center [509, 581] width 332 height 18
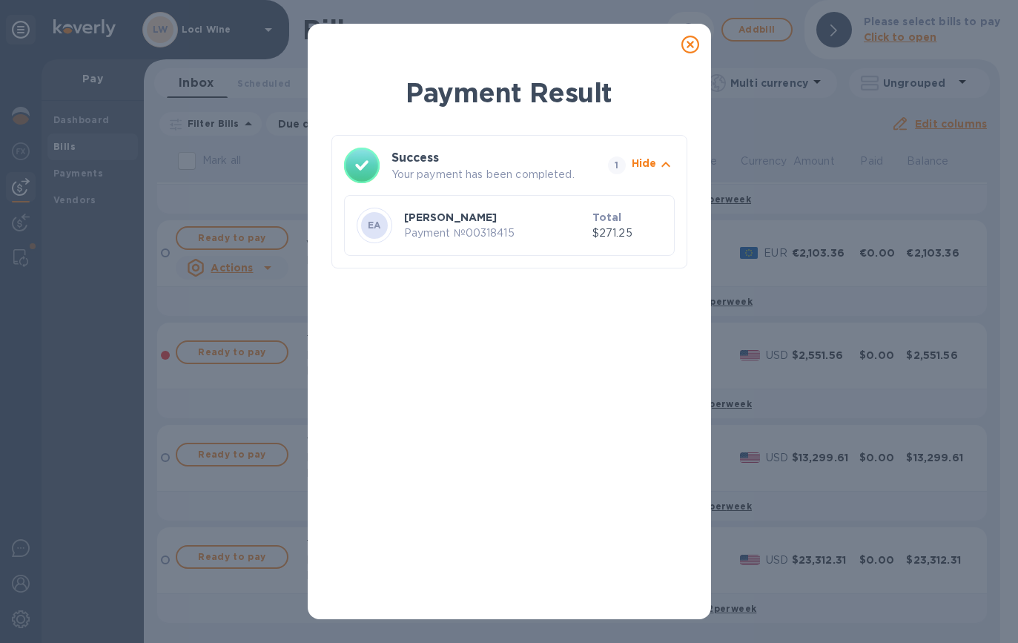
scroll to position [0, 0]
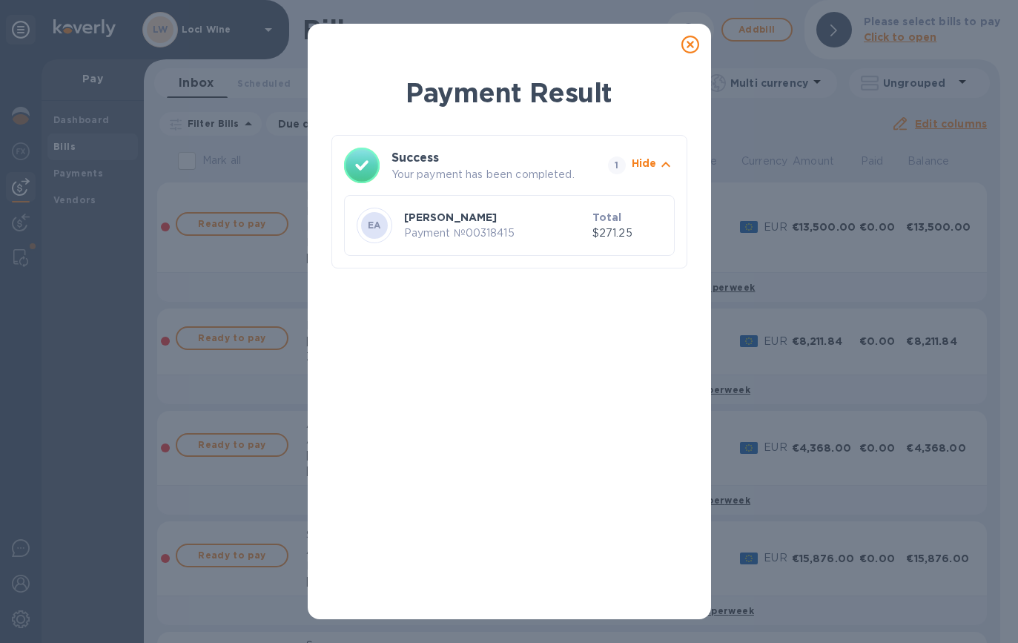
click at [684, 42] on icon at bounding box center [690, 45] width 18 height 18
